Goal: Answer question/provide support

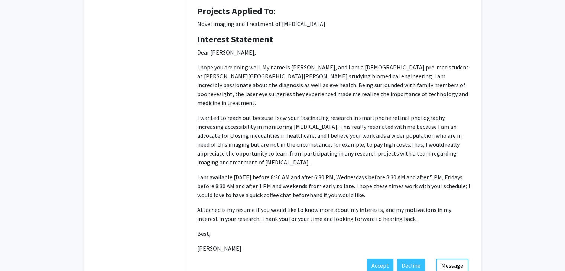
scroll to position [140, 0]
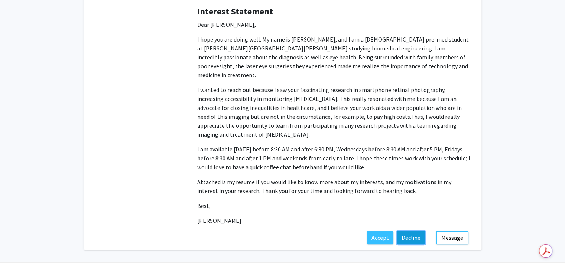
click at [405, 231] on button "Decline" at bounding box center [411, 237] width 28 height 13
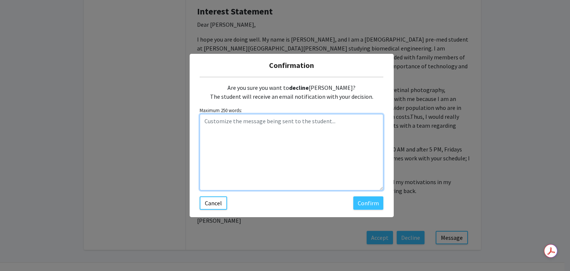
click at [281, 133] on textarea "Customize the message being sent to the student..." at bounding box center [292, 152] width 184 height 77
paste textarea "Thanks for the email and for your interest. You have a fantastic background and…"
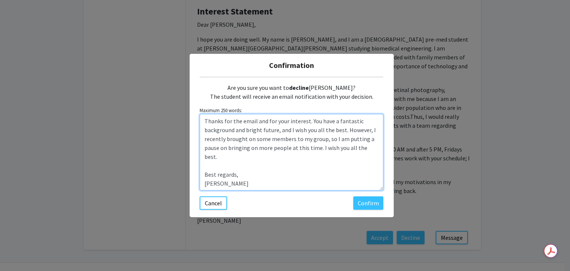
click at [201, 121] on textarea "Thanks for the email and for your interest. You have a fantastic background and…" at bounding box center [292, 152] width 184 height 77
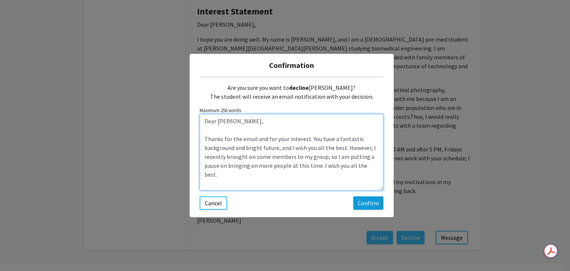
type textarea "Dear [PERSON_NAME], Thanks for the email and for your interest. You have a fant…"
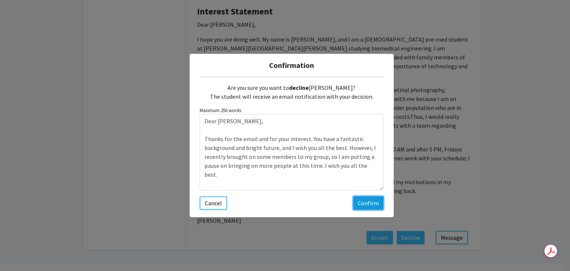
click at [364, 204] on button "Confirm" at bounding box center [369, 202] width 30 height 13
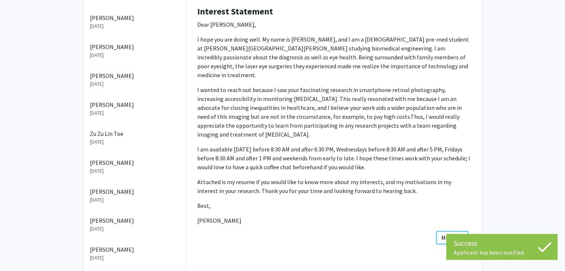
scroll to position [0, 0]
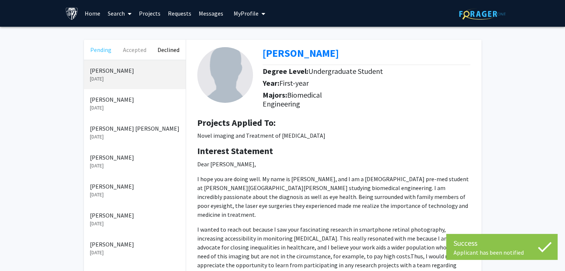
click at [92, 49] on button "Pending" at bounding box center [101, 50] width 34 height 20
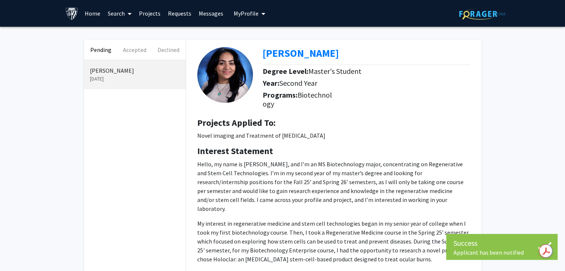
click at [355, 190] on p "Hello, my name is [PERSON_NAME], and I’m an MS Biotechnology major, concentrati…" at bounding box center [333, 186] width 273 height 53
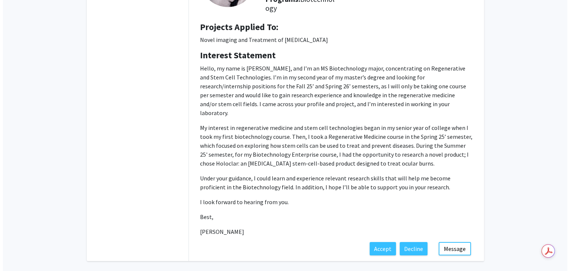
scroll to position [116, 0]
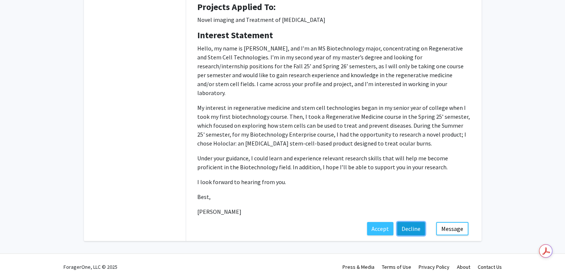
click at [411, 222] on button "Decline" at bounding box center [411, 228] width 28 height 13
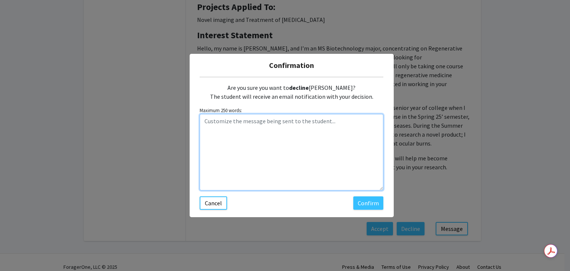
click at [325, 142] on textarea "Customize the message being sent to the student..." at bounding box center [292, 152] width 184 height 77
paste textarea "Thanks for the email and for your interest. You have a fantastic background and…"
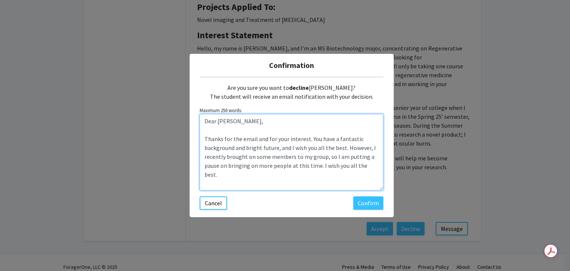
scroll to position [15, 0]
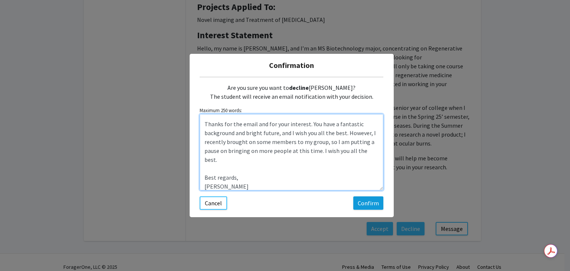
type textarea "Dear [PERSON_NAME], Thanks for the email and for your interest. You have a fant…"
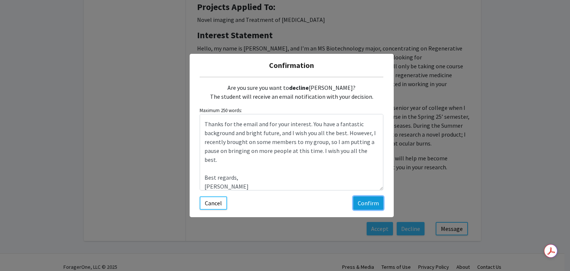
click at [375, 206] on button "Confirm" at bounding box center [369, 202] width 30 height 13
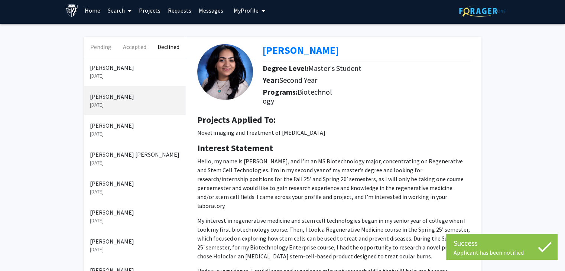
scroll to position [0, 0]
